Goal: Task Accomplishment & Management: Use online tool/utility

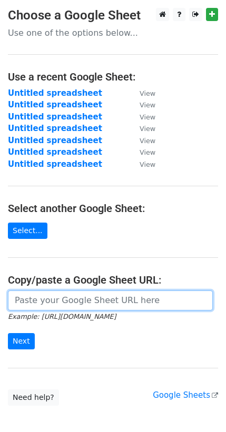
click at [39, 290] on input "url" at bounding box center [110, 300] width 205 height 20
paste input "https://docs.google.com/spreadsheets/d/1kikDrB-erksn3jog2Mcn-kpcbcu4xBjWGnUHeb3…"
type input "https://docs.google.com/spreadsheets/d/1kikDrB-erksn3jog2Mcn-kpcbcu4xBjWGnUHeb3…"
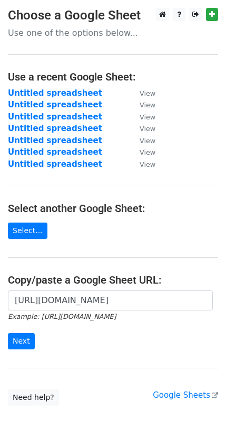
click at [19, 321] on form "https://docs.google.com/spreadsheets/d/1kikDrB-erksn3jog2Mcn-kpcbcu4xBjWGnUHeb3…" at bounding box center [113, 319] width 210 height 59
click at [19, 333] on input "Next" at bounding box center [21, 341] width 27 height 16
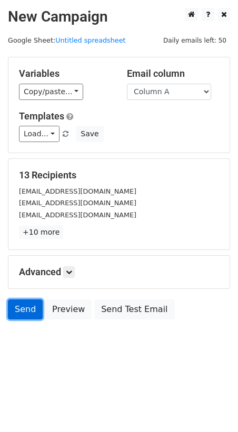
click at [27, 299] on link "Send" at bounding box center [25, 309] width 35 height 20
